Goal: Task Accomplishment & Management: Use online tool/utility

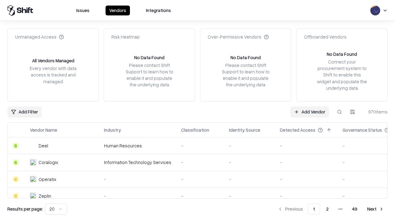
click at [310, 112] on link "Add Vendor" at bounding box center [309, 111] width 39 height 11
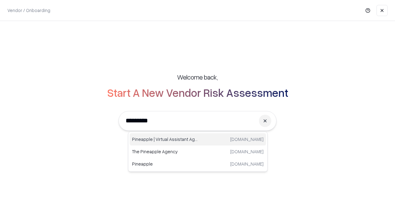
click at [198, 140] on div "Pineapple | Virtual Assistant Agency [DOMAIN_NAME]" at bounding box center [198, 139] width 136 height 12
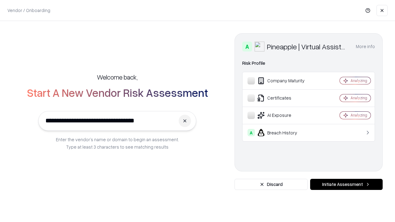
type input "**********"
click at [346, 185] on button "Initiate Assessment" at bounding box center [346, 184] width 73 height 11
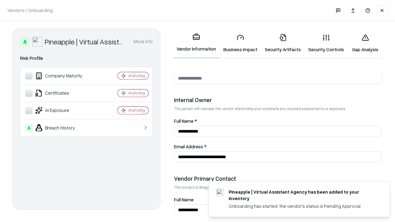
scroll to position [320, 0]
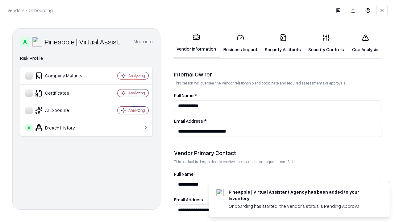
click at [240, 43] on link "Business Impact" at bounding box center [240, 43] width 41 height 29
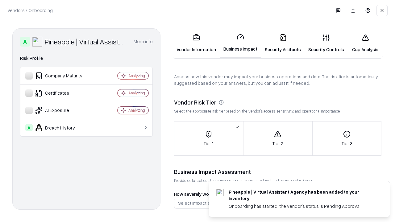
click at [365, 43] on link "Gap Analysis" at bounding box center [365, 43] width 35 height 29
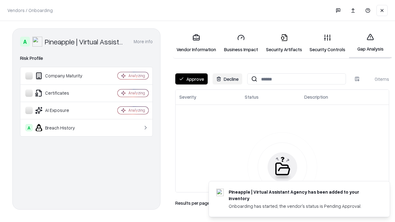
click at [191, 79] on button "Approve" at bounding box center [191, 78] width 32 height 11
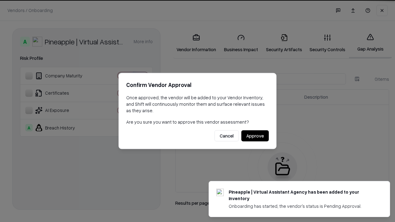
click at [255, 136] on button "Approve" at bounding box center [254, 136] width 27 height 11
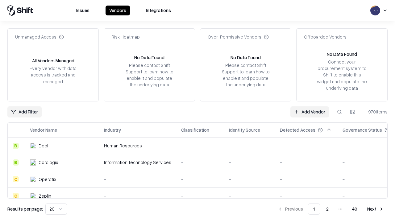
type input "**********"
click at [310, 112] on link "Add Vendor" at bounding box center [309, 111] width 39 height 11
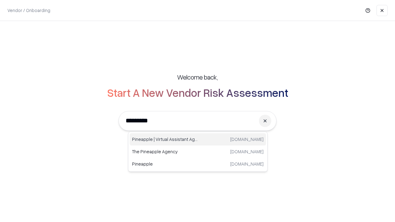
click at [198, 140] on div "Pineapple | Virtual Assistant Agency [DOMAIN_NAME]" at bounding box center [198, 139] width 136 height 12
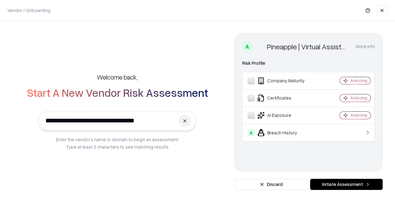
type input "**********"
click at [346, 185] on button "Initiate Assessment" at bounding box center [346, 184] width 73 height 11
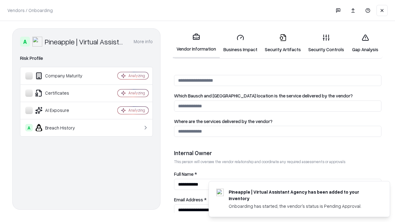
scroll to position [320, 0]
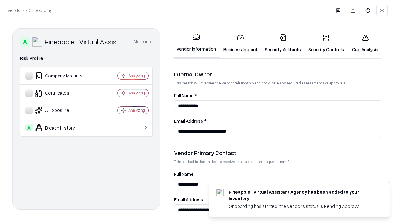
click at [365, 43] on link "Gap Analysis" at bounding box center [365, 43] width 35 height 29
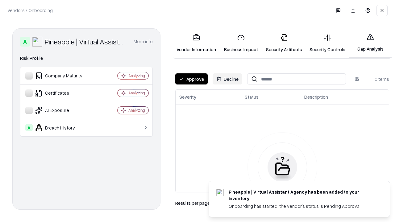
click at [191, 79] on button "Approve" at bounding box center [191, 78] width 32 height 11
